Goal: Task Accomplishment & Management: Manage account settings

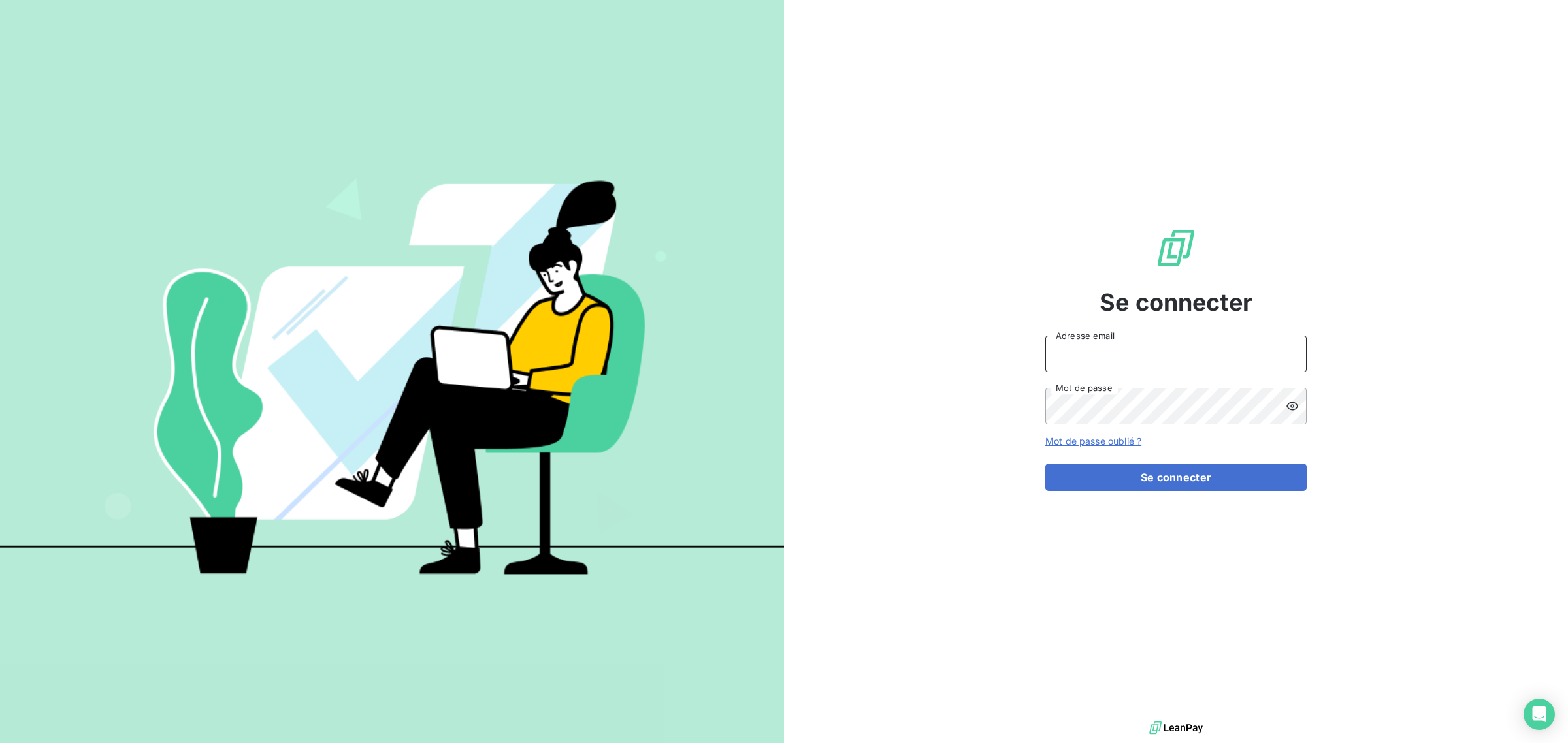
click at [1137, 352] on input "Adresse email" at bounding box center [1176, 354] width 261 height 37
type input "daphne.claverie@innovorder.fr"
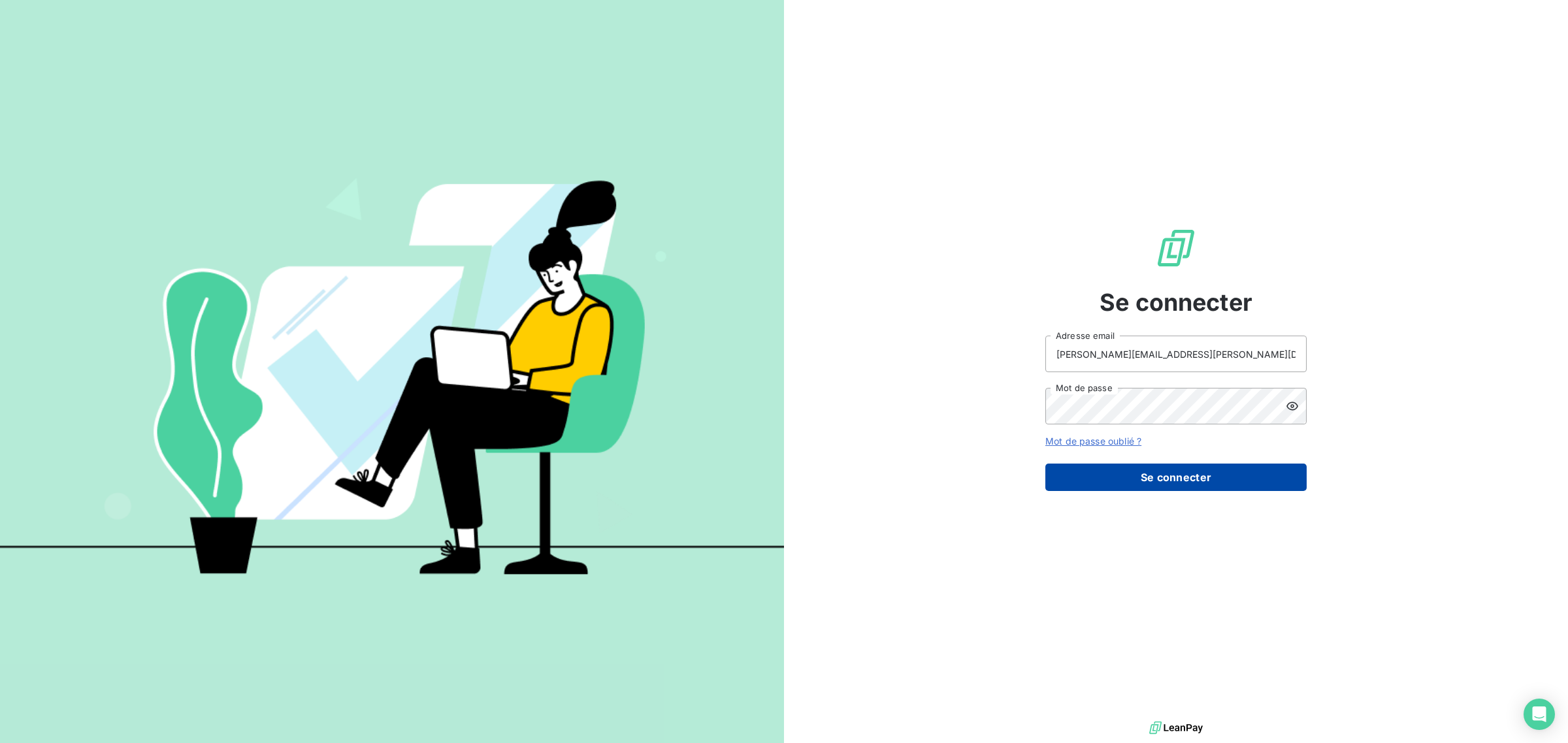
click at [1111, 468] on button "Se connecter" at bounding box center [1176, 477] width 261 height 27
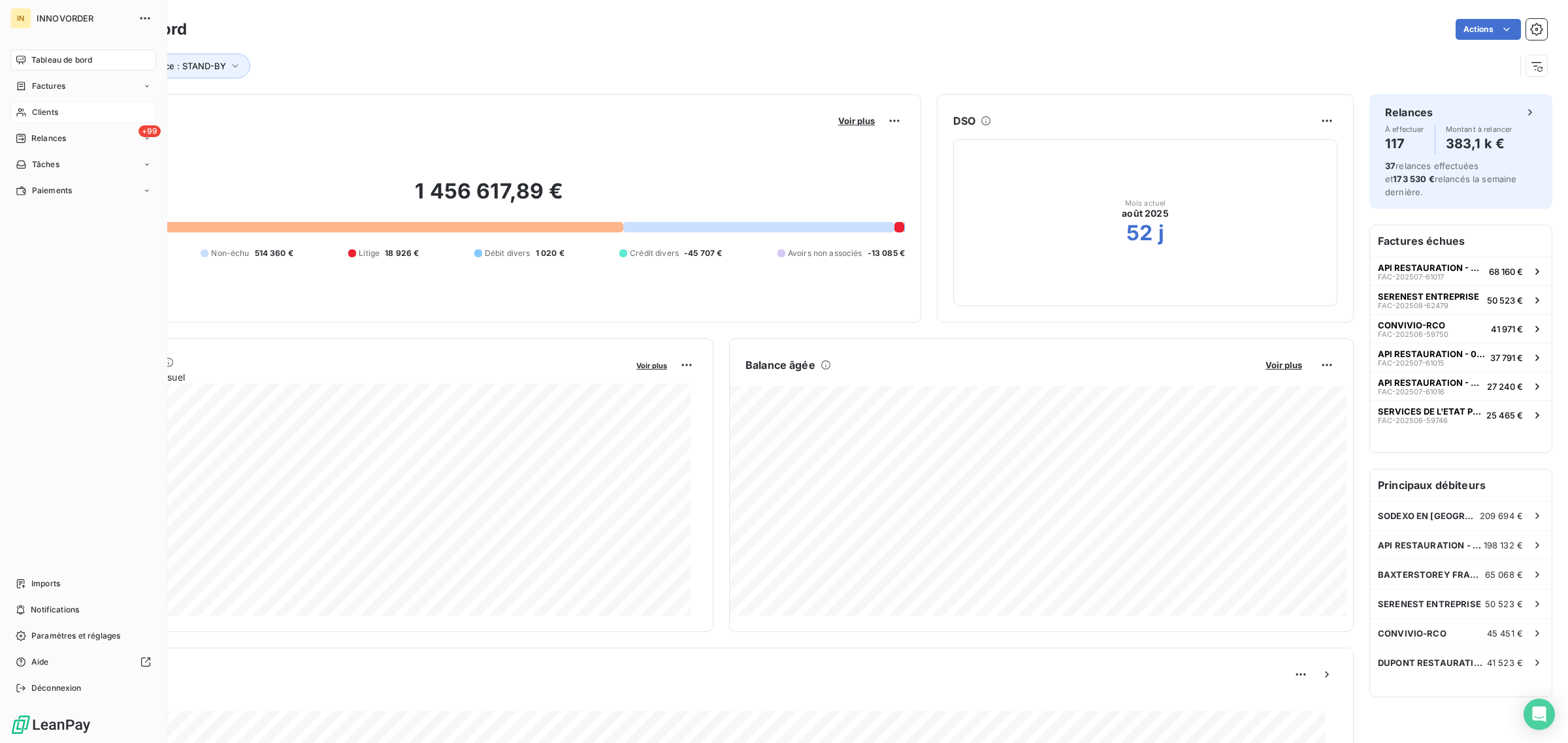
click at [51, 108] on span "Clients" at bounding box center [45, 112] width 26 height 12
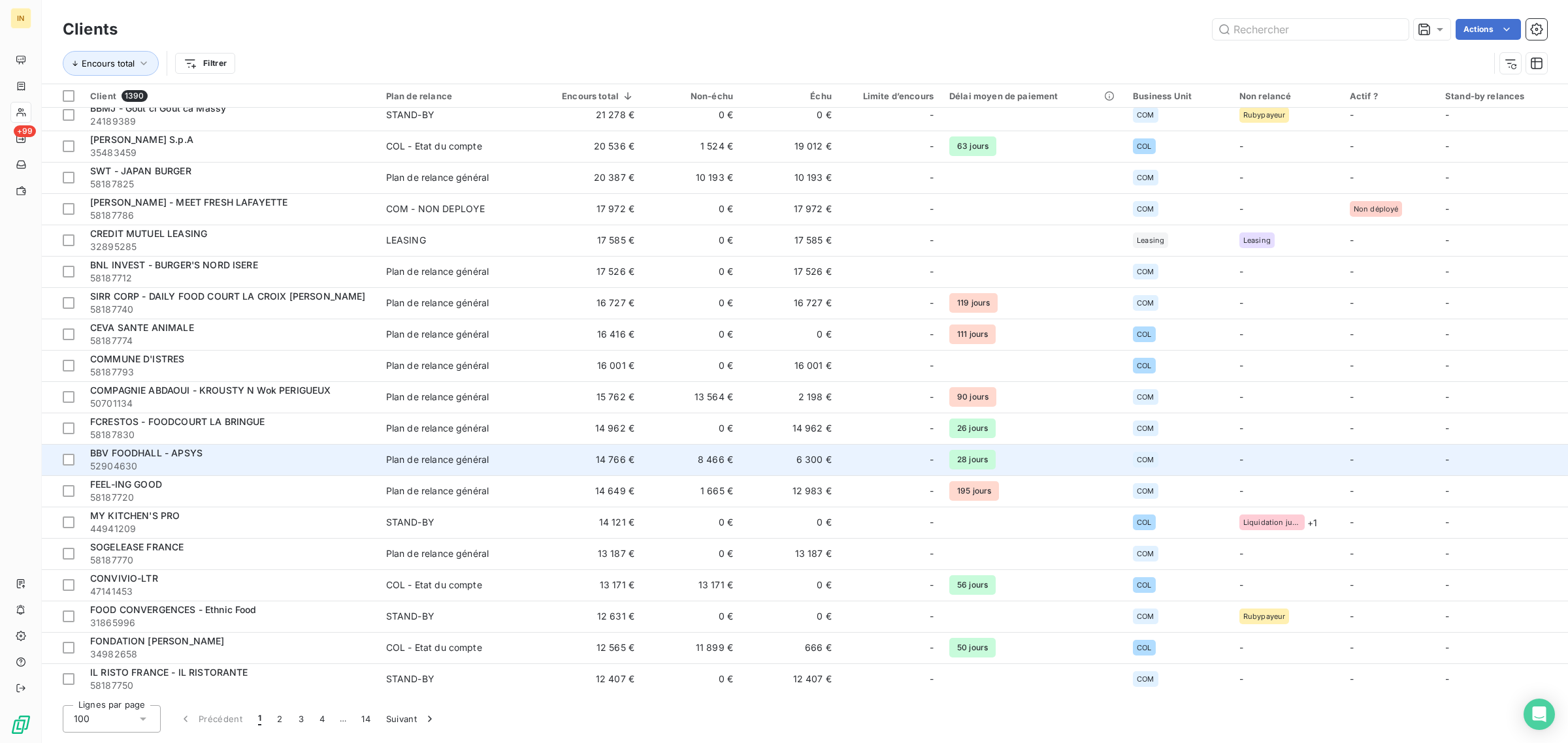
scroll to position [480, 0]
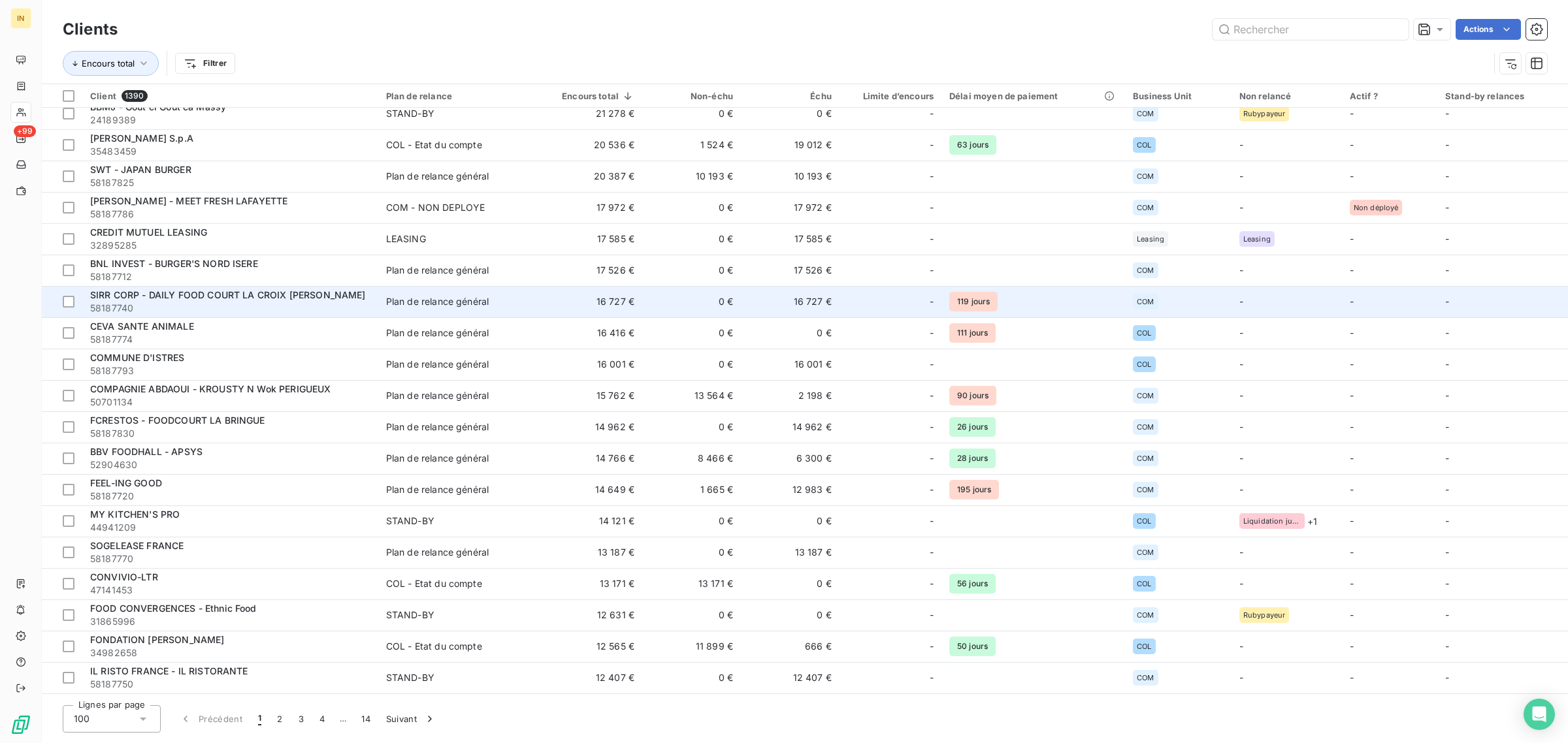
click at [251, 292] on span "SIRR CORP - DAILY FOOD COURT LA CROIX [PERSON_NAME]" at bounding box center [228, 295] width 276 height 11
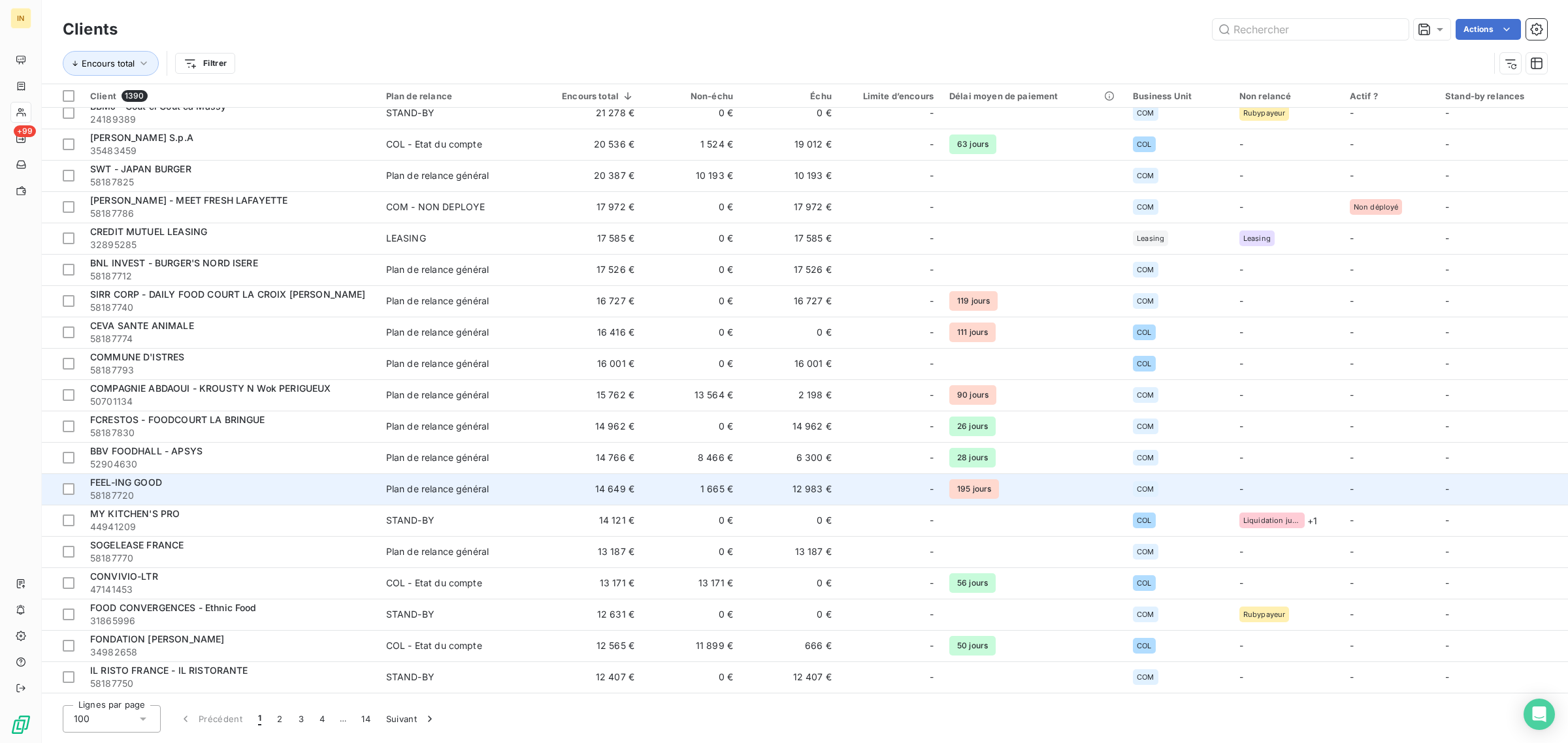
scroll to position [514, 0]
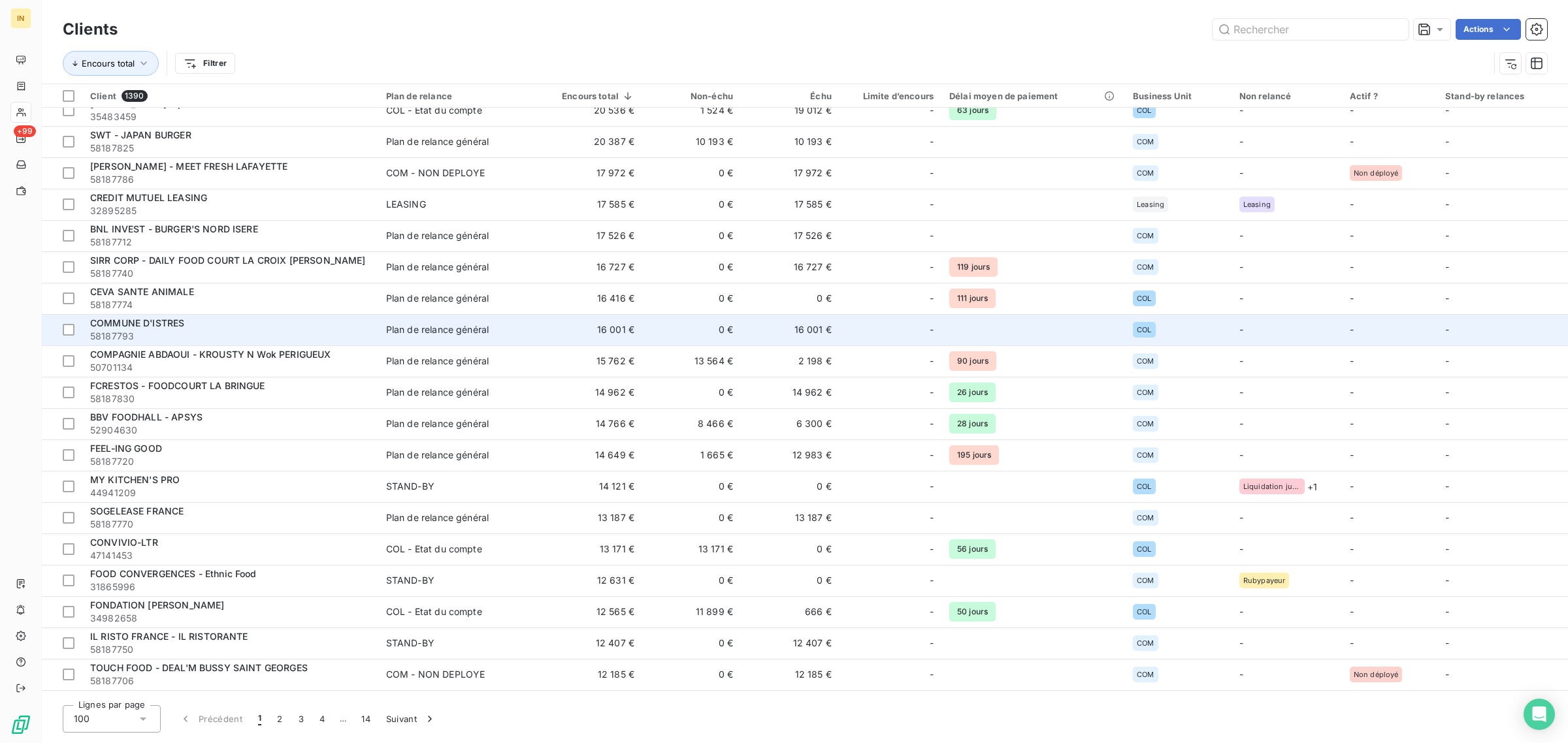
click at [249, 320] on div "COMMUNE D'ISTRES" at bounding box center [230, 323] width 280 height 13
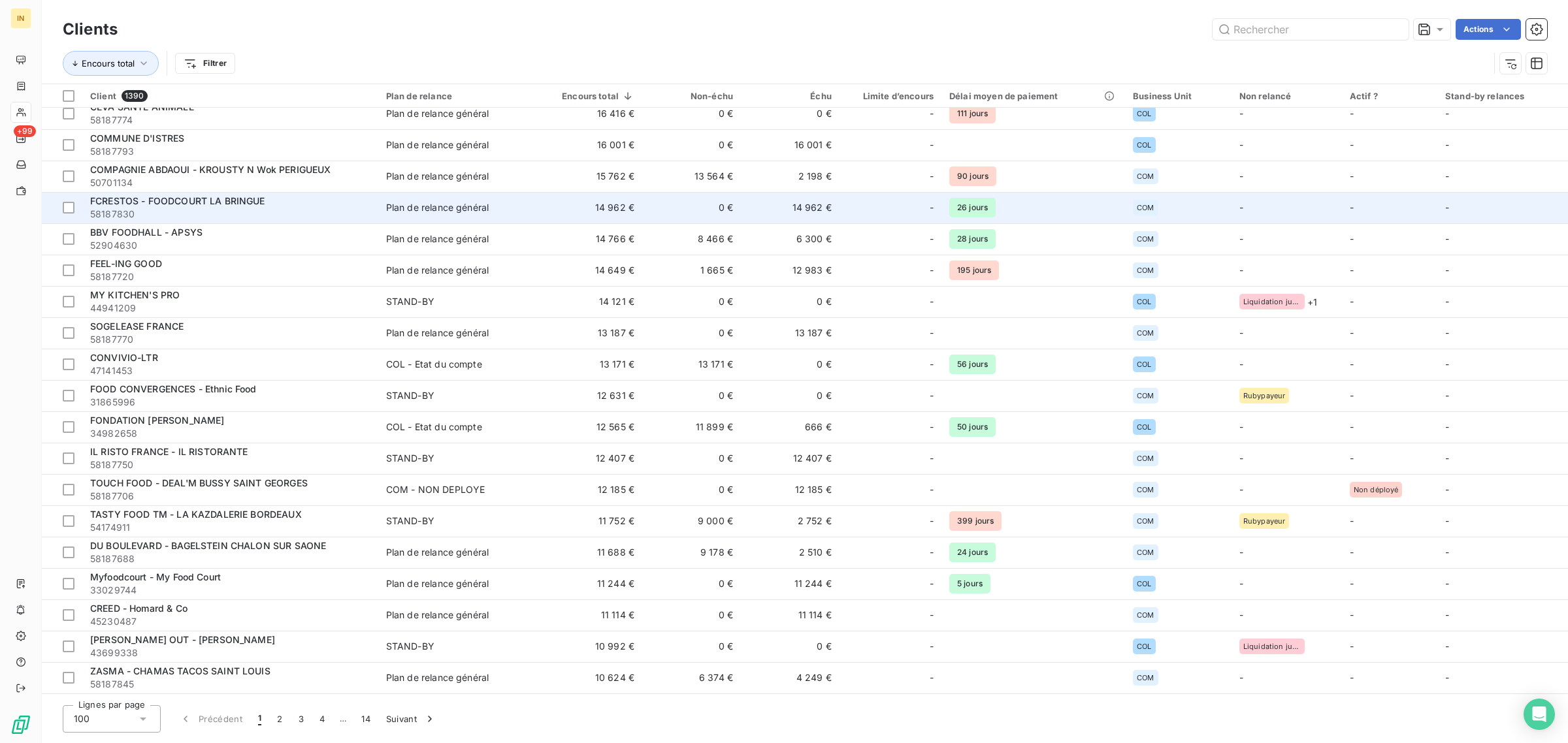
scroll to position [700, 0]
click at [247, 201] on span "FCRESTOS - FOODCOURT LA BRINGUE" at bounding box center [177, 200] width 175 height 11
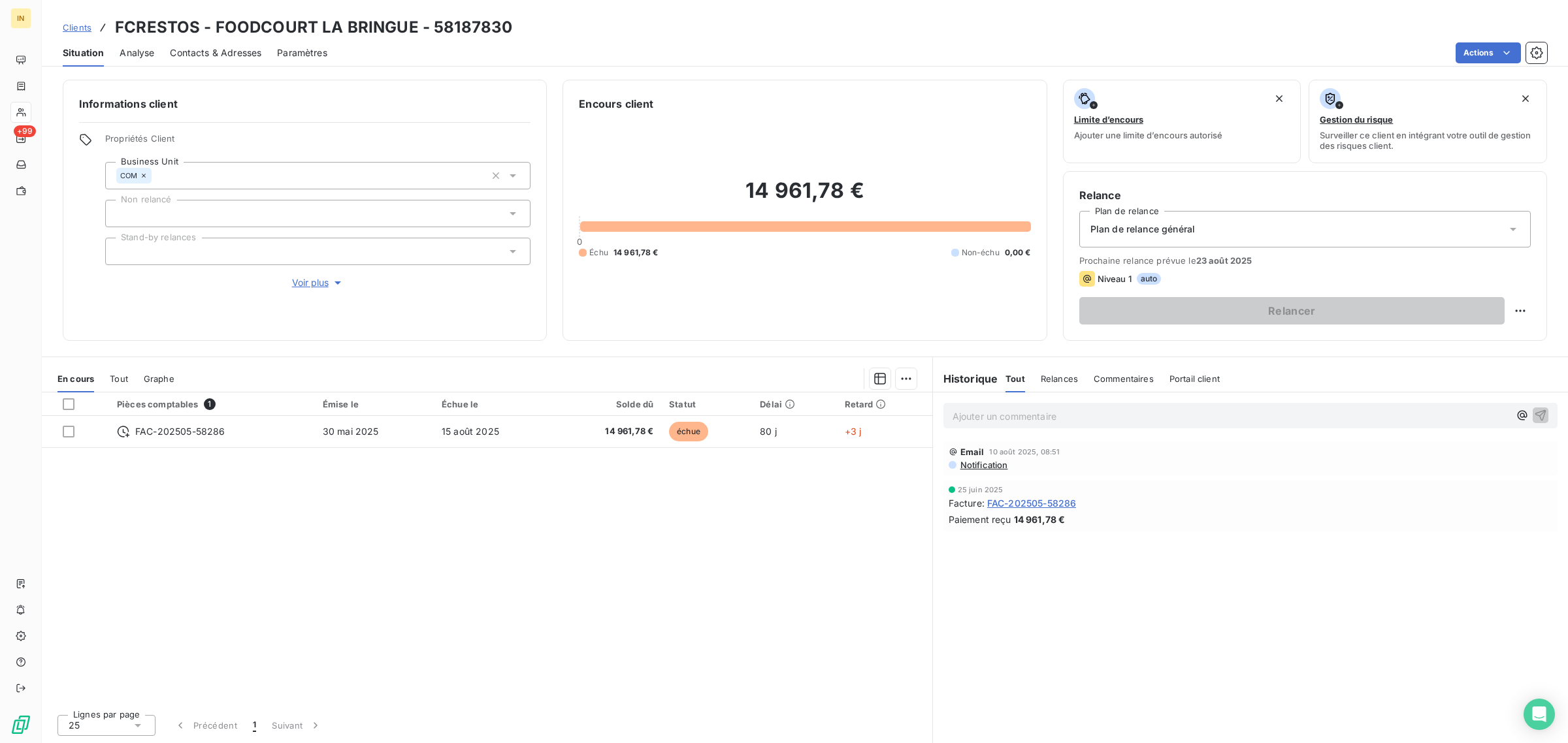
click at [1059, 377] on span "Relances" at bounding box center [1059, 379] width 37 height 10
click at [981, 465] on span "Notification" at bounding box center [983, 465] width 49 height 10
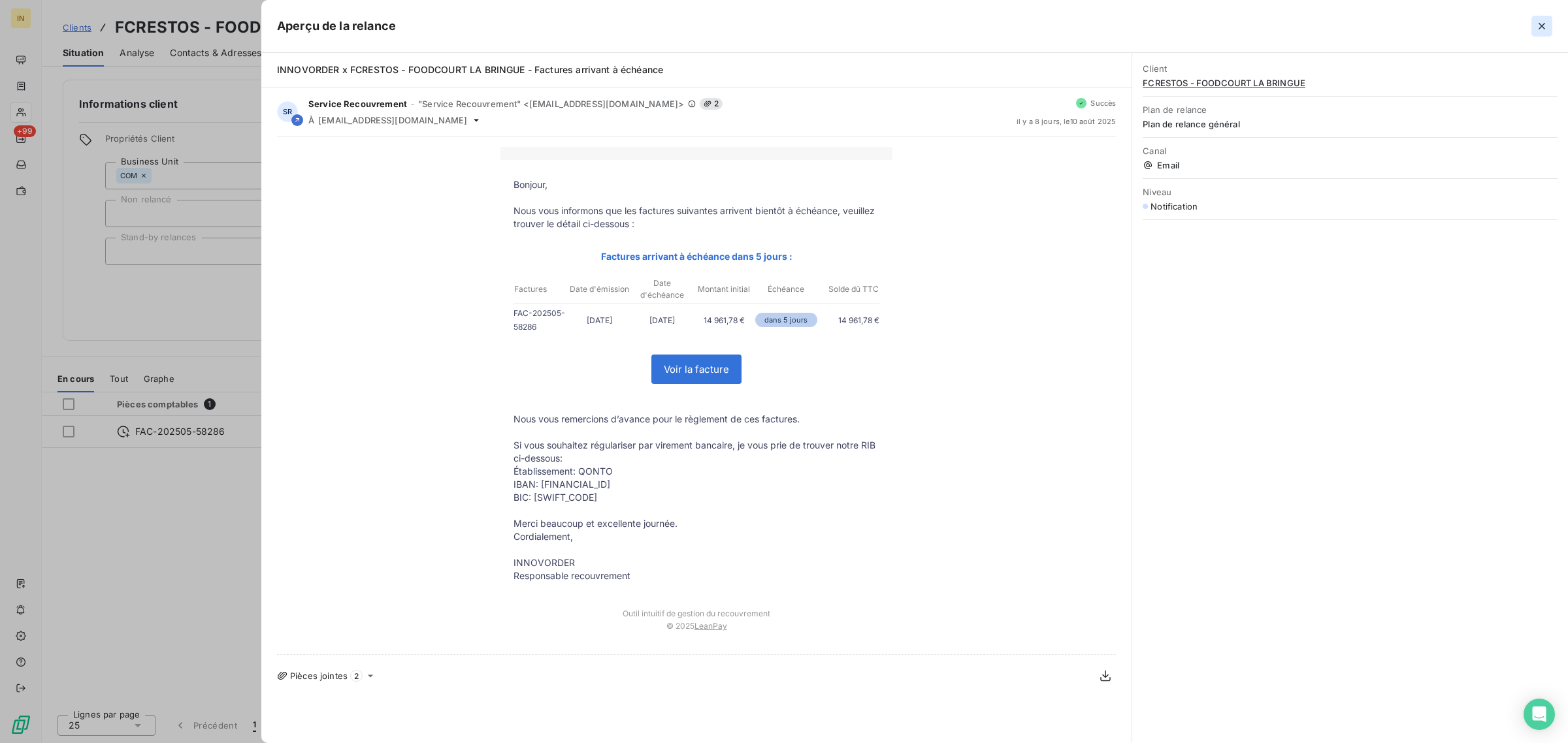
click at [1539, 23] on icon "button" at bounding box center [1542, 26] width 7 height 7
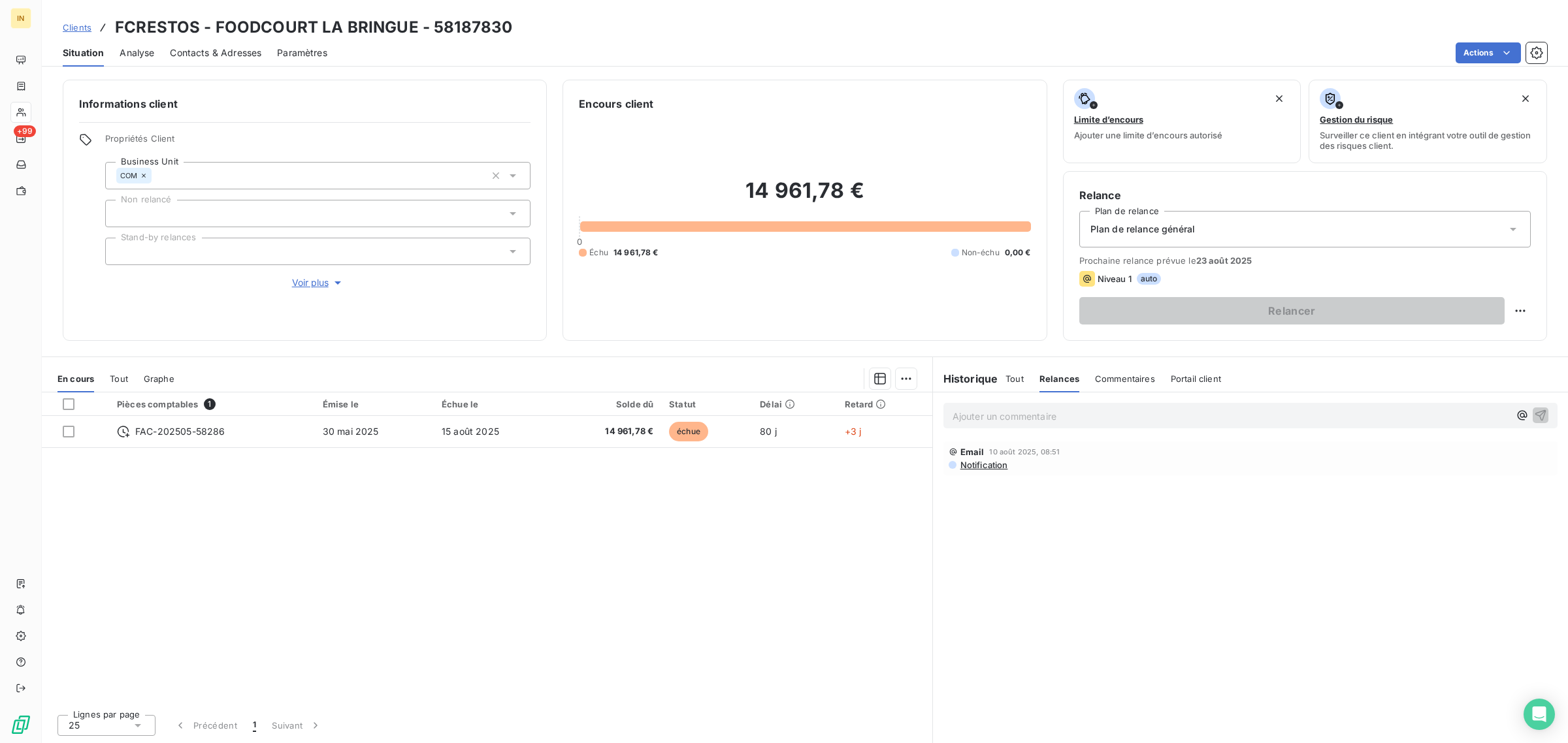
click at [1245, 223] on div "Plan de relance général" at bounding box center [1305, 229] width 452 height 37
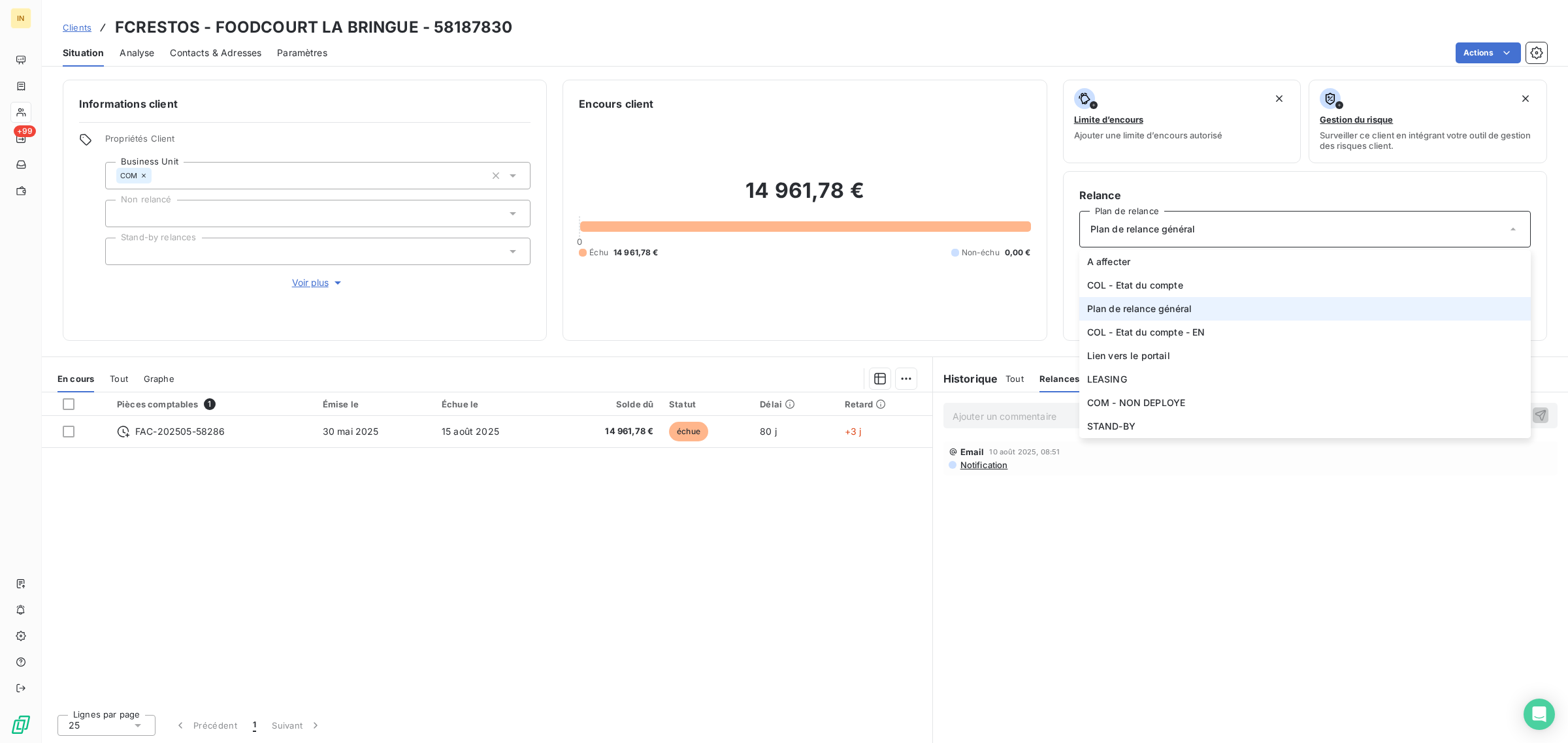
click at [984, 153] on div "14 961,78 € 0 Échu 14 961,78 € Non-échu 0,00 €" at bounding box center [805, 218] width 452 height 213
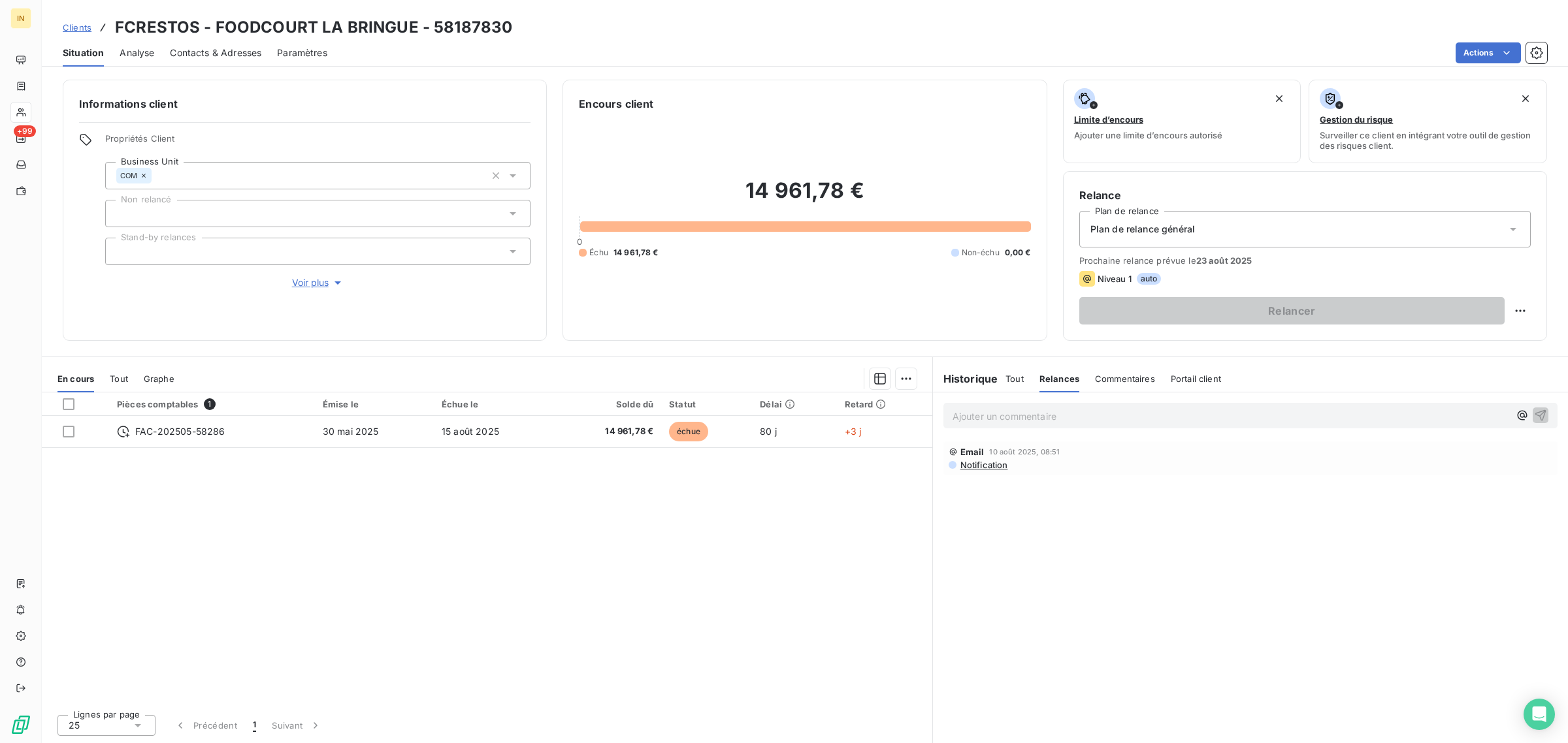
click at [1180, 381] on span "Portail client" at bounding box center [1196, 379] width 51 height 10
click at [975, 374] on h6 "Historique" at bounding box center [965, 378] width 65 height 15
click at [1023, 379] on span "Tout" at bounding box center [1015, 379] width 18 height 10
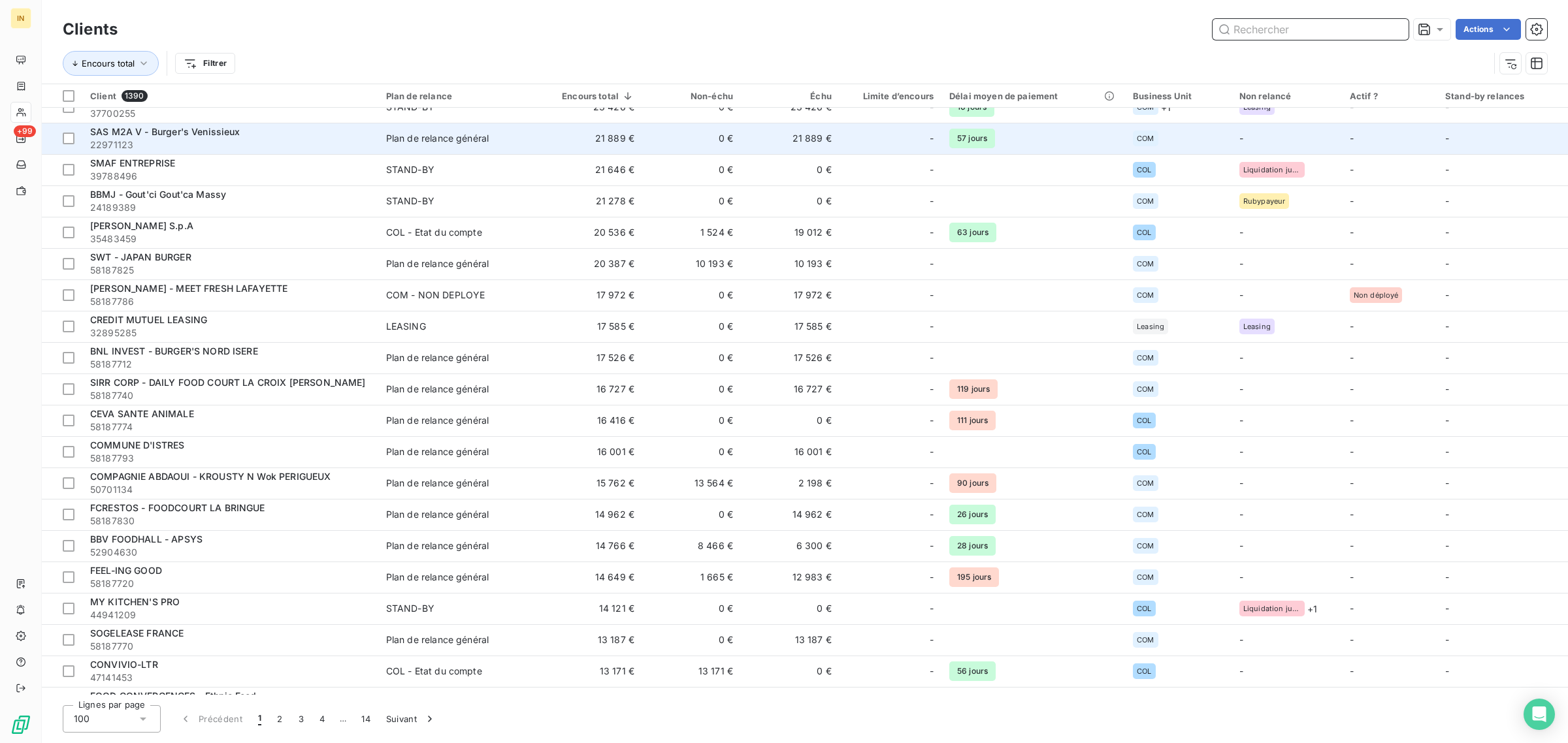
scroll to position [393, 0]
